Goal: Transaction & Acquisition: Purchase product/service

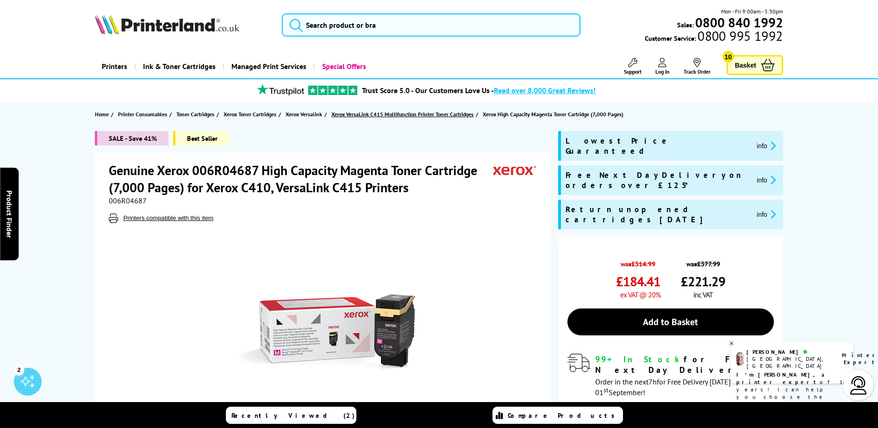
click at [427, 114] on span "Xerox VersaLink C415 Multifunction Printer Toner Cartridges" at bounding box center [402, 114] width 142 height 10
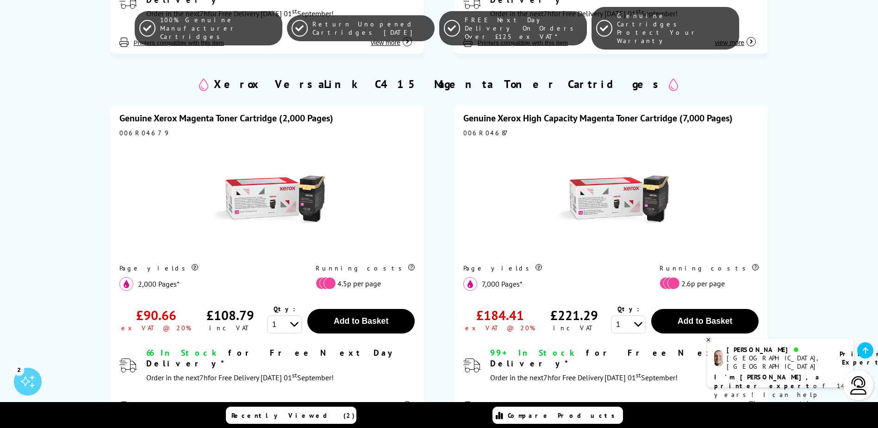
scroll to position [1296, 0]
click at [632, 179] on img at bounding box center [611, 199] width 116 height 116
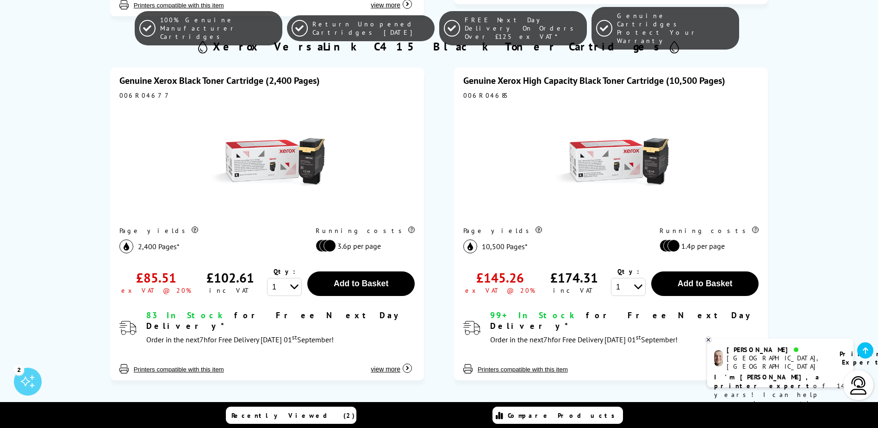
scroll to position [585, 0]
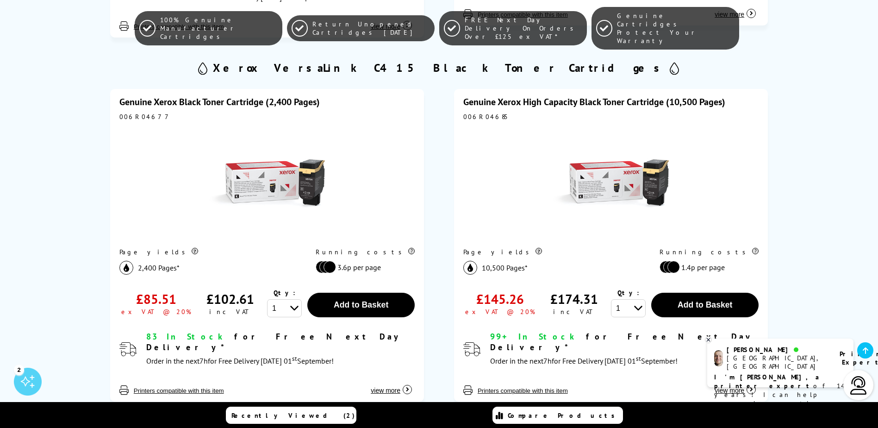
click at [624, 96] on link "Genuine Xerox High Capacity Black Toner Cartridge (10,500 Pages)" at bounding box center [594, 102] width 262 height 12
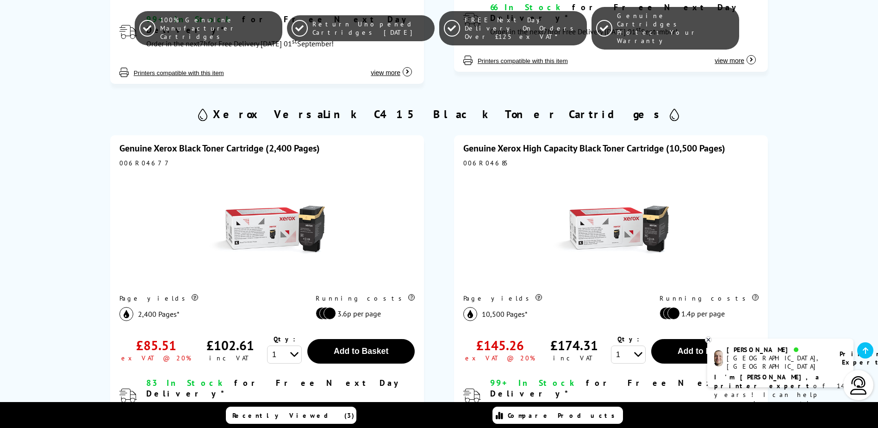
scroll to position [168, 0]
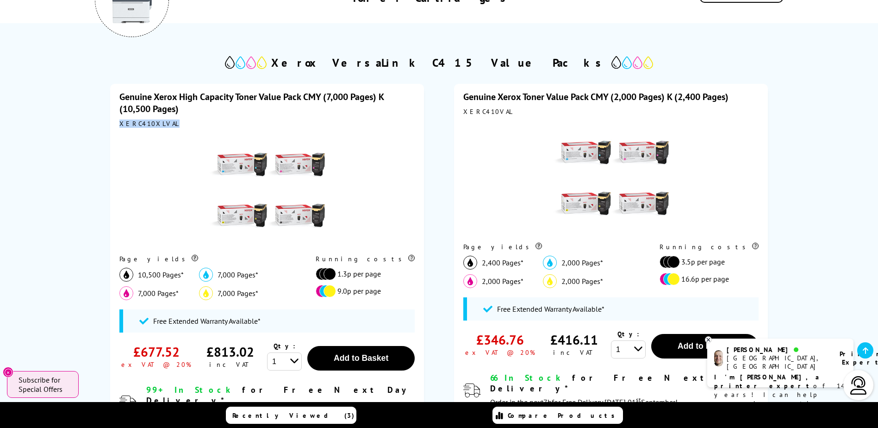
drag, startPoint x: 120, startPoint y: 124, endPoint x: 162, endPoint y: 124, distance: 41.7
click at [162, 124] on div "XERC410XLVAL" at bounding box center [266, 123] width 295 height 8
drag, startPoint x: 162, startPoint y: 124, endPoint x: 152, endPoint y: 124, distance: 9.3
copy div "XERC410XLVAL"
click at [201, 97] on link "Genuine Xerox High Capacity Toner Value Pack CMY (7,000 Pages) K (10,500 Pages)" at bounding box center [251, 103] width 264 height 24
